Goal: Task Accomplishment & Management: Complete application form

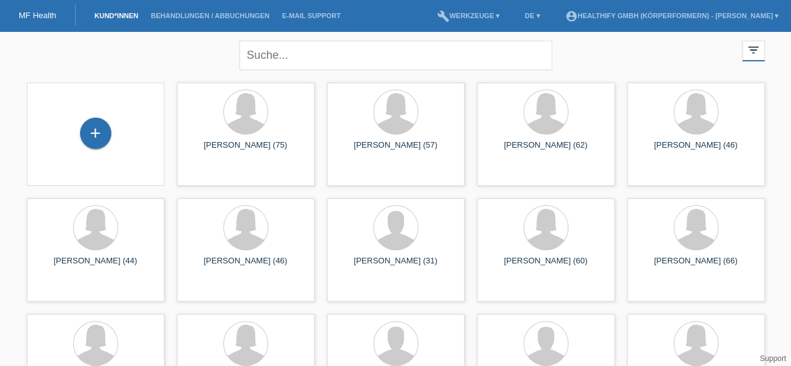
click at [113, 16] on link "Kund*innen" at bounding box center [116, 16] width 56 height 8
click at [94, 136] on div "+" at bounding box center [95, 133] width 31 height 31
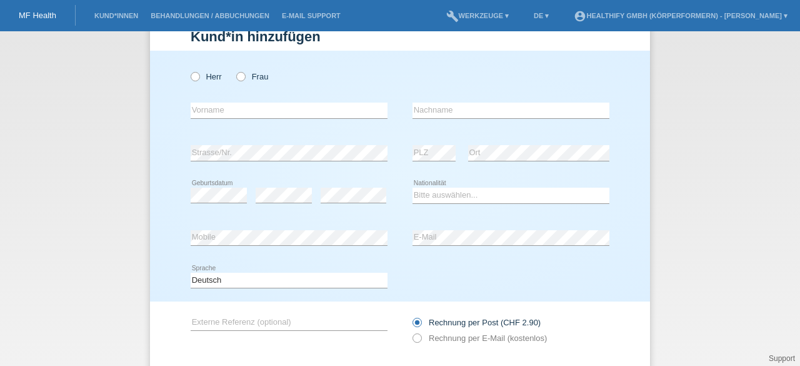
scroll to position [35, 0]
click at [234, 71] on icon at bounding box center [234, 71] width 0 height 0
click at [240, 77] on input "Frau" at bounding box center [240, 77] width 8 height 8
radio input "true"
click at [219, 109] on input "text" at bounding box center [289, 112] width 197 height 16
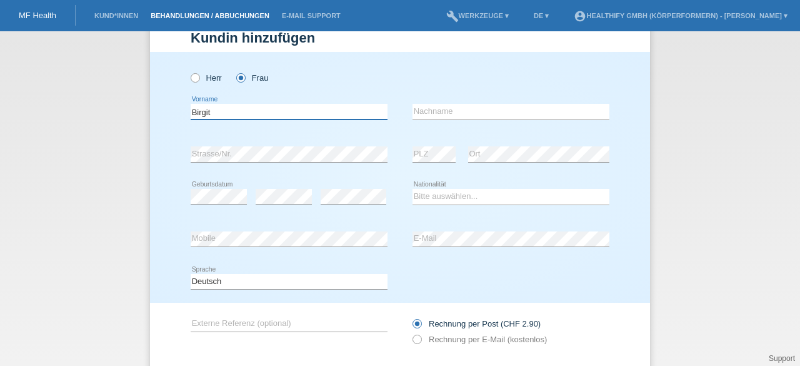
type input "Birgit"
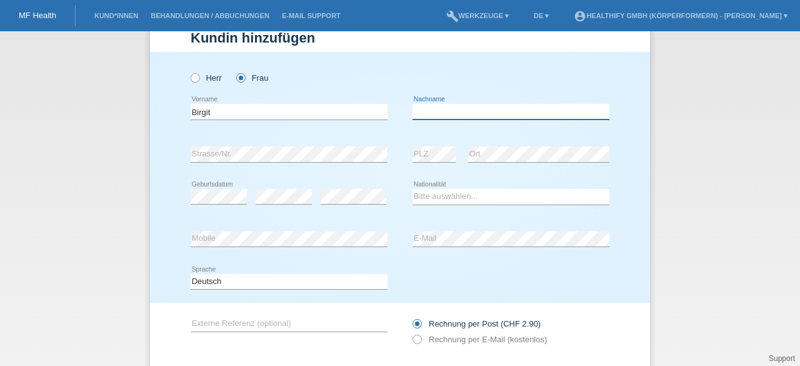
click at [449, 109] on input "text" at bounding box center [511, 112] width 197 height 16
type input "Reutz"
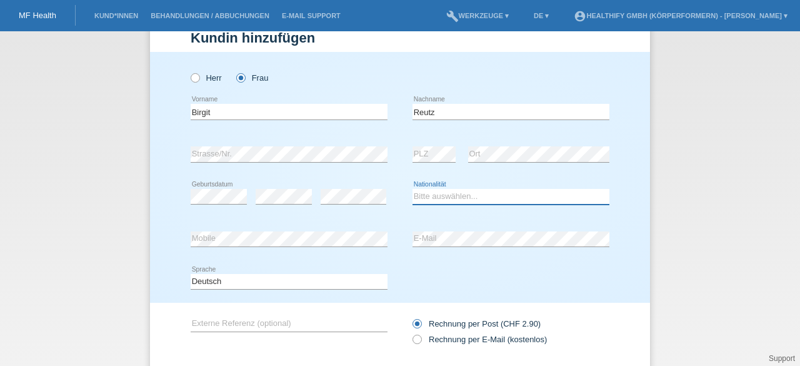
click at [443, 193] on select "Bitte auswählen... Schweiz Deutschland Liechtenstein Österreich ------------ Af…" at bounding box center [511, 196] width 197 height 15
select select "CH"
click at [413, 189] on select "Bitte auswählen... Schweiz Deutschland Liechtenstein Österreich ------------ Af…" at bounding box center [511, 196] width 197 height 15
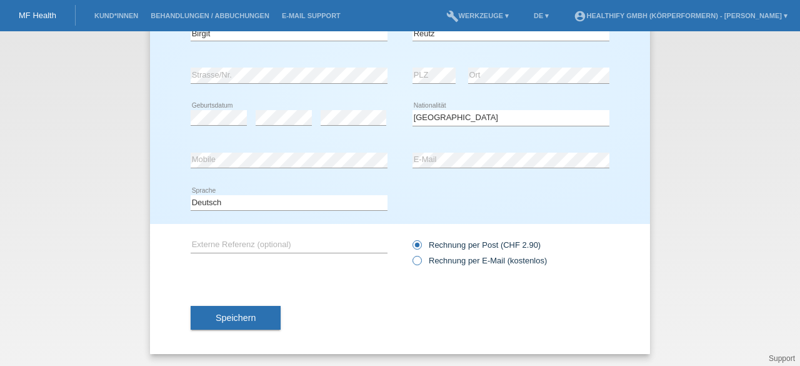
click at [411, 254] on icon at bounding box center [411, 254] width 0 height 0
click at [413, 261] on input "Rechnung per E-Mail (kostenlos)" at bounding box center [417, 264] width 8 height 16
radio input "true"
click at [259, 319] on button "Speichern" at bounding box center [236, 318] width 90 height 24
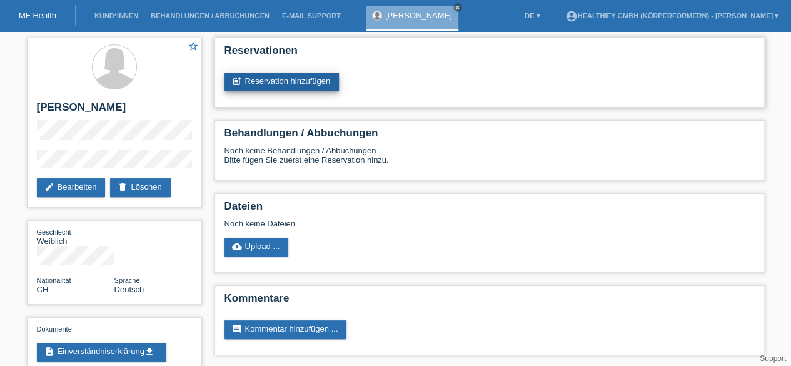
click at [299, 82] on link "post_add Reservation hinzufügen" at bounding box center [281, 82] width 115 height 19
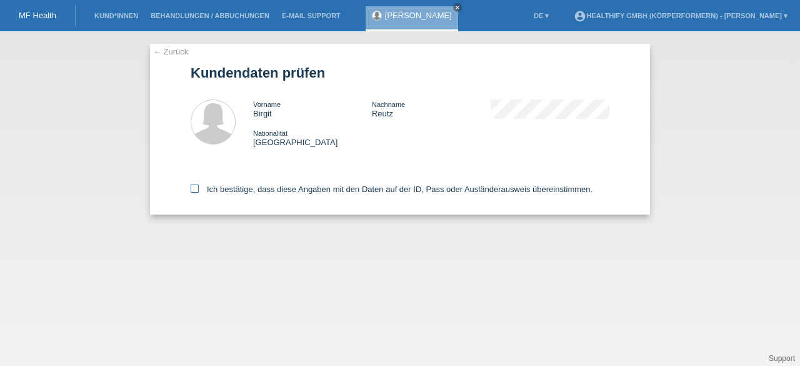
click at [194, 191] on icon at bounding box center [195, 188] width 8 height 8
click at [194, 191] on input "Ich bestätige, dass diese Angaben mit den Daten auf der ID, Pass oder Ausländer…" at bounding box center [195, 188] width 8 height 8
checkbox input "true"
